Goal: Information Seeking & Learning: Learn about a topic

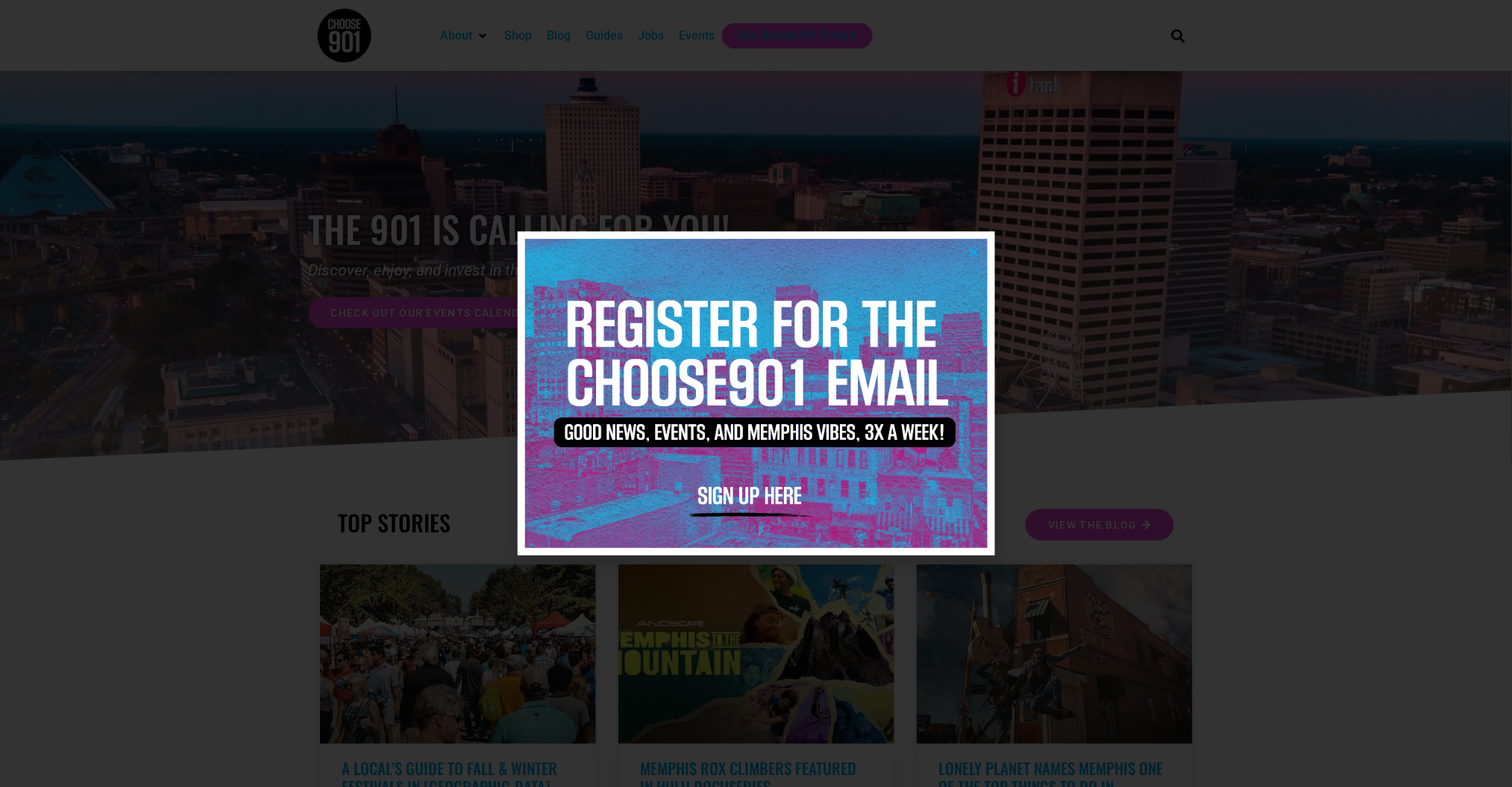
click at [971, 248] on icon "Close" at bounding box center [974, 251] width 12 height 12
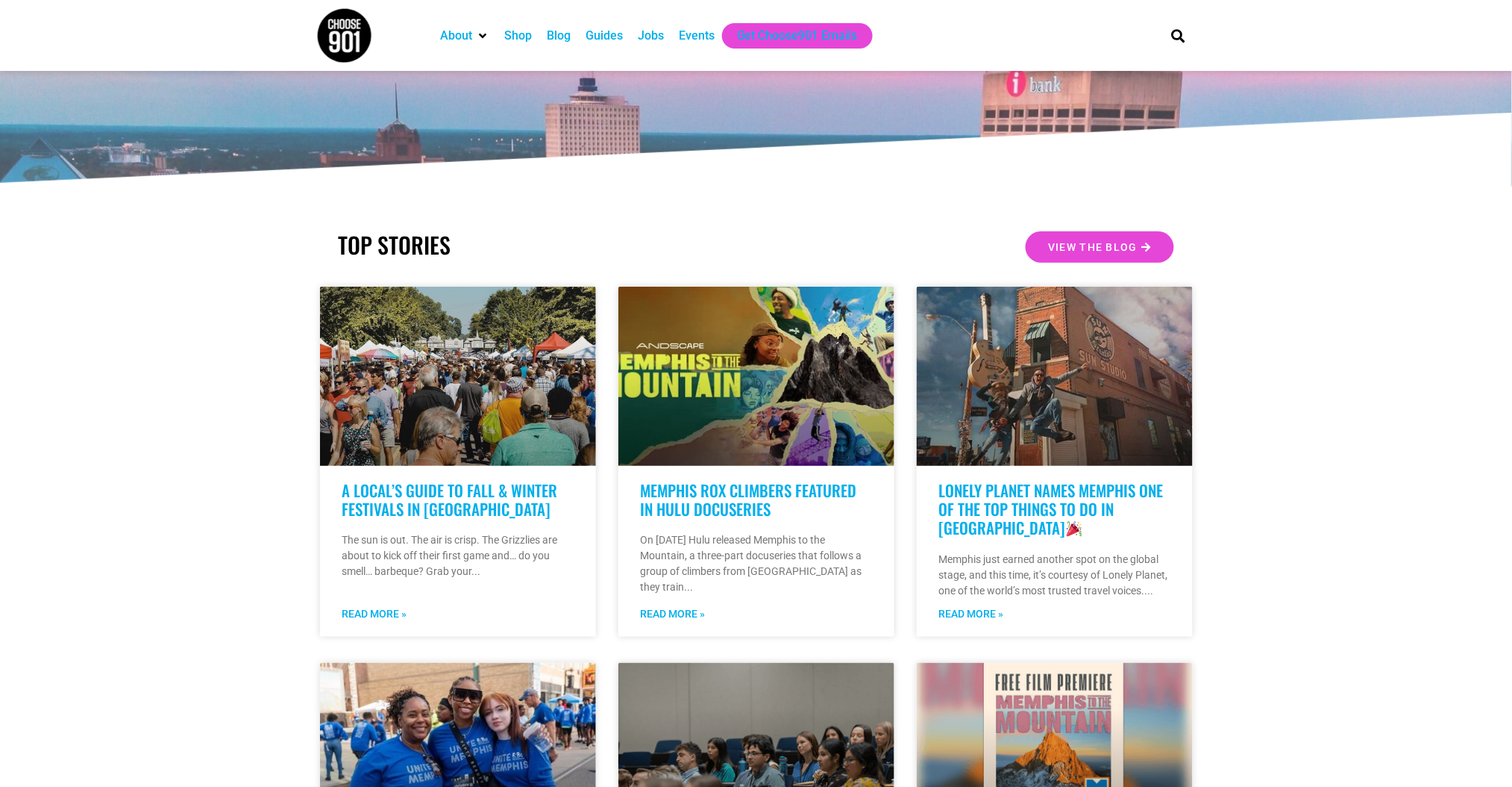
scroll to position [277, 0]
click at [638, 40] on div "Jobs" at bounding box center [651, 35] width 27 height 18
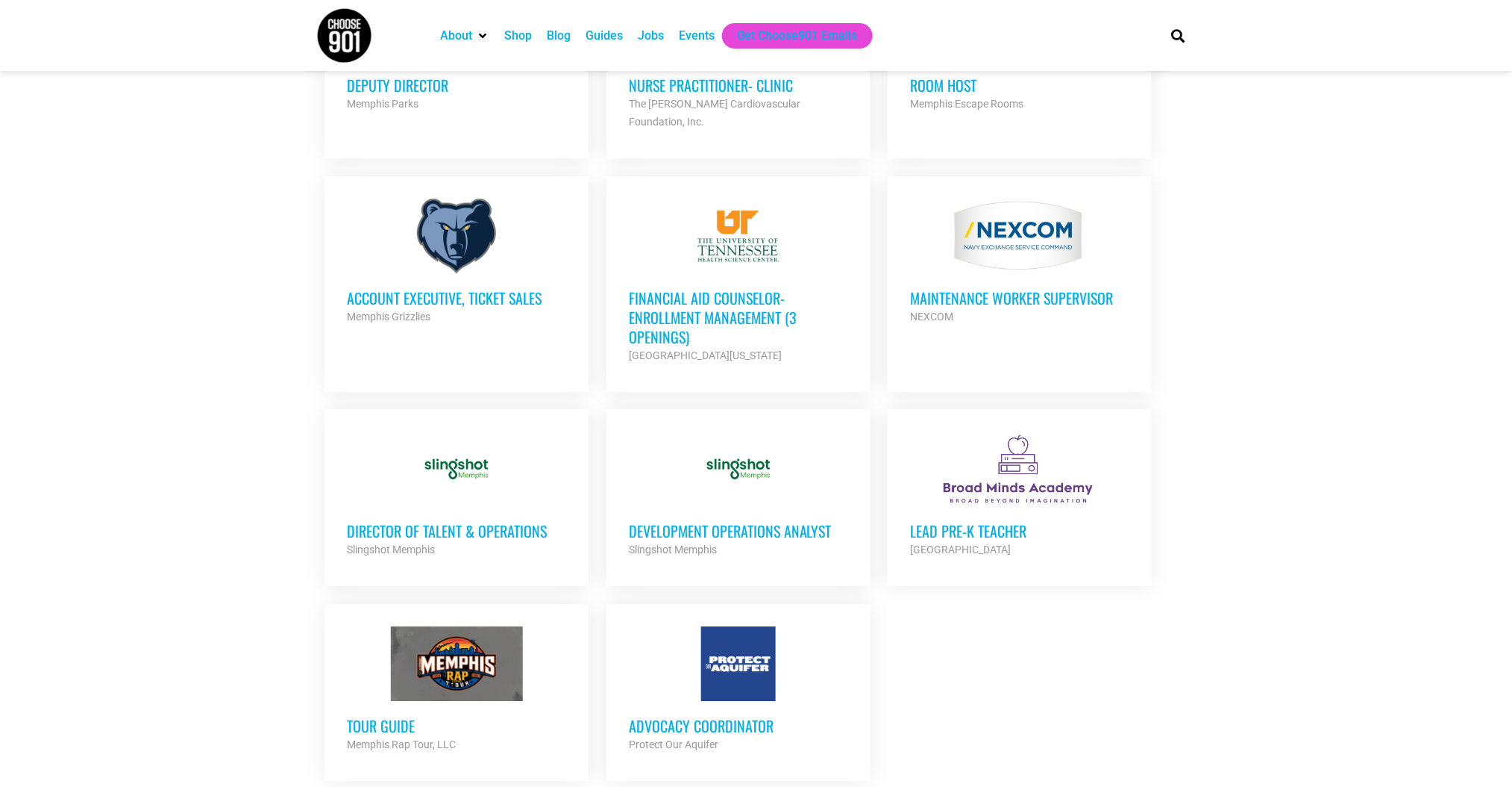
scroll to position [1374, 0]
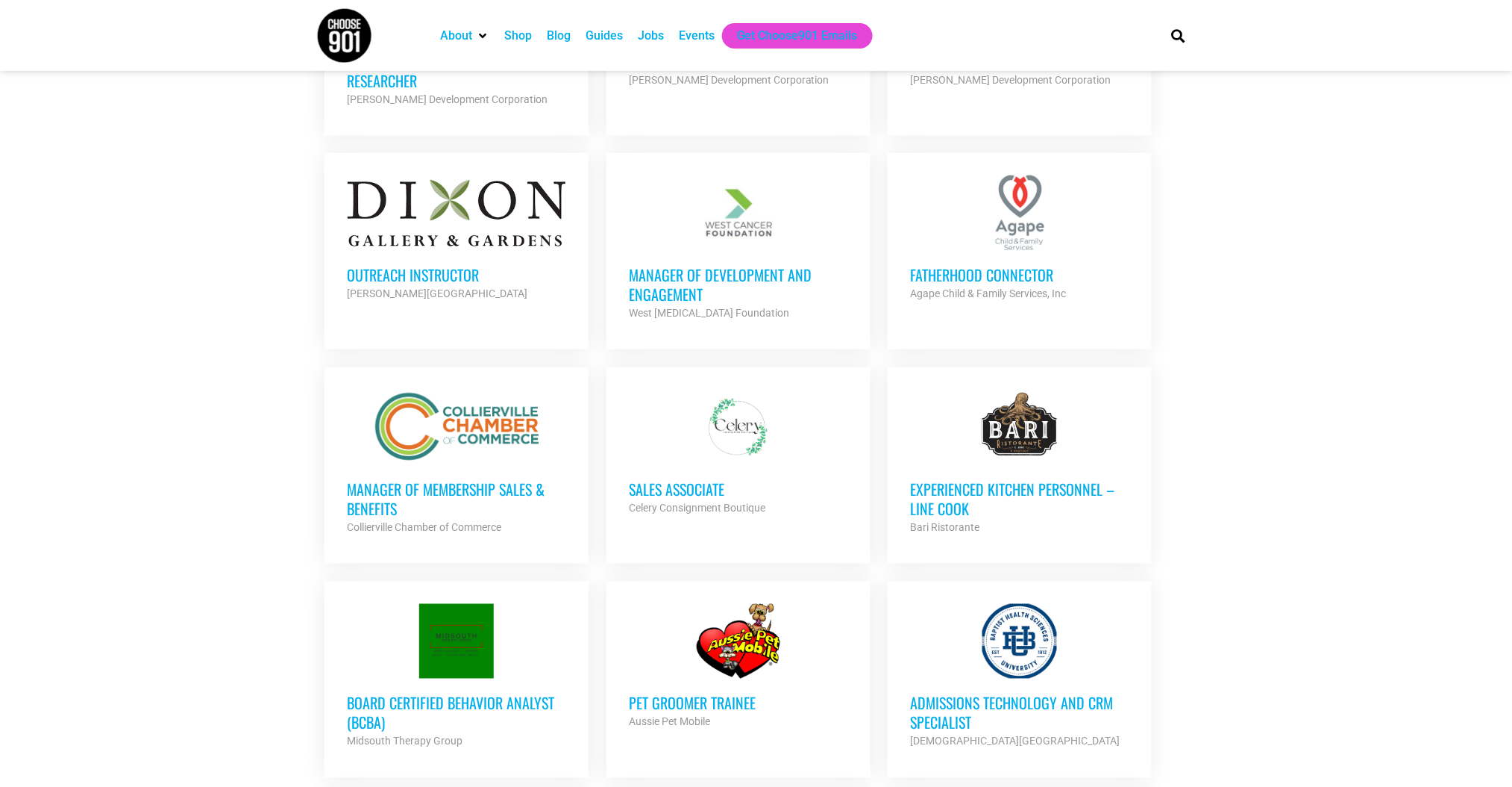
scroll to position [2465, 0]
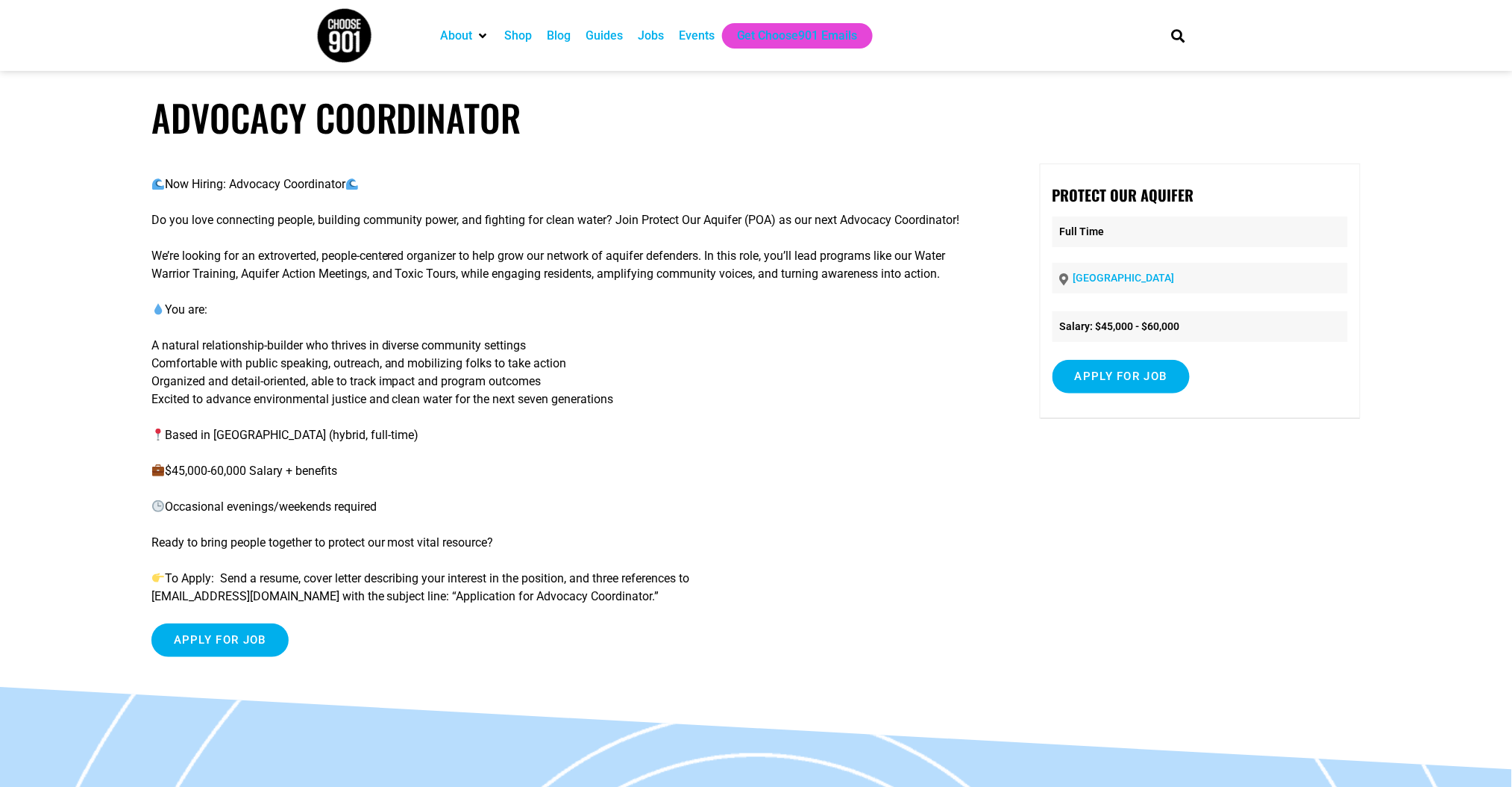
scroll to position [27, 0]
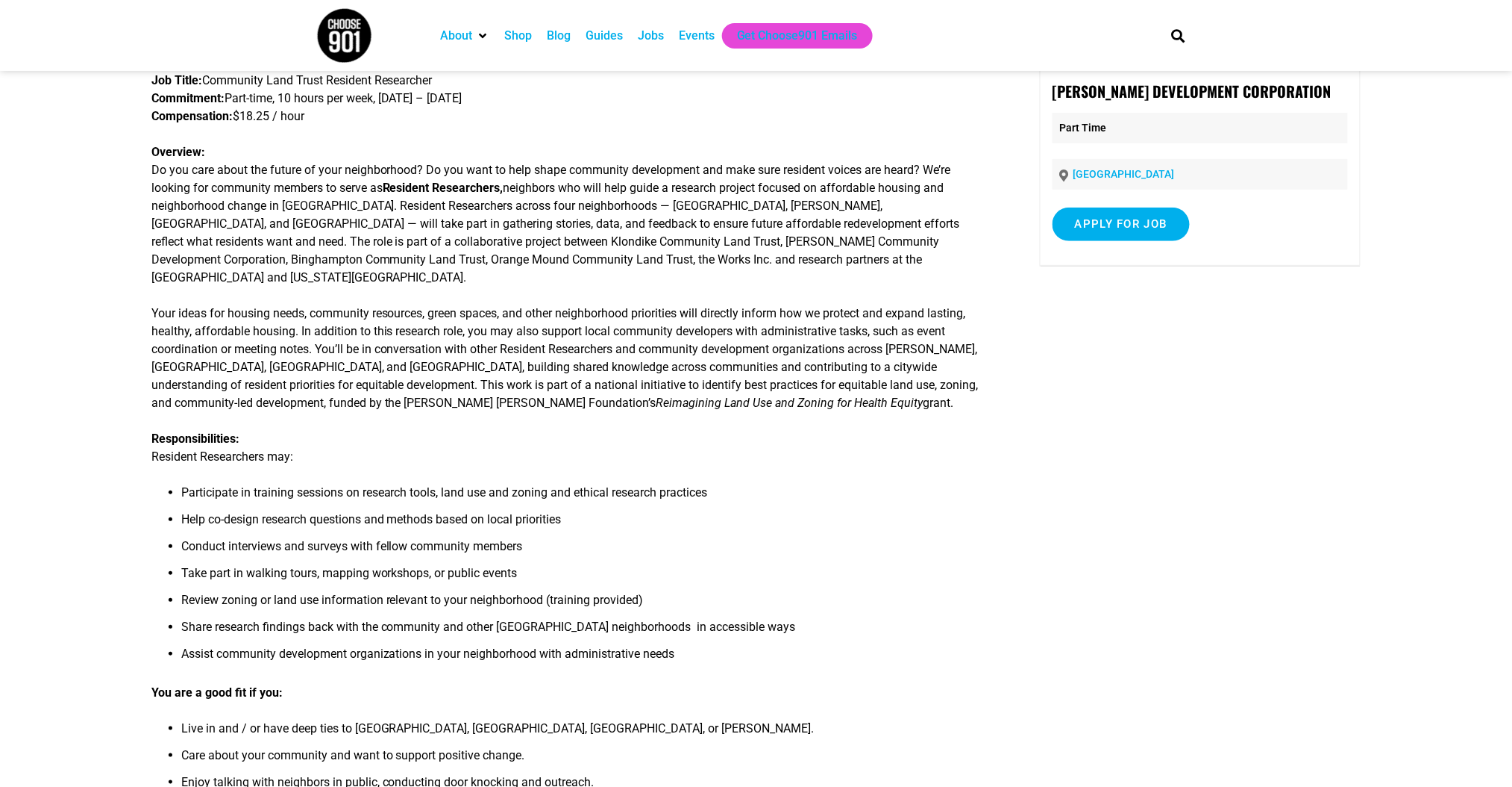
scroll to position [106, 0]
